Goal: Task Accomplishment & Management: Manage account settings

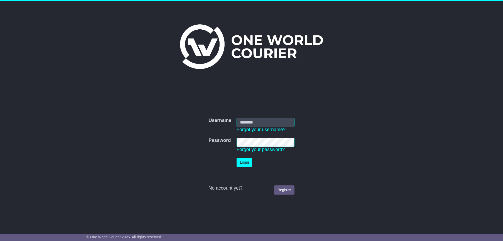
type input "**********"
click at [246, 162] on button "Login" at bounding box center [245, 162] width 16 height 9
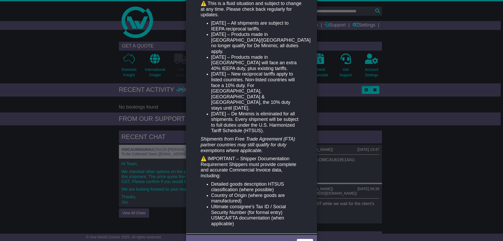
scroll to position [86, 0]
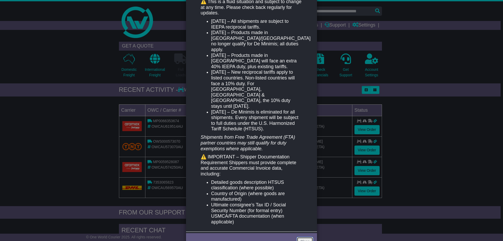
click at [301, 237] on link "Close" at bounding box center [305, 241] width 16 height 9
